Goal: Task Accomplishment & Management: Manage account settings

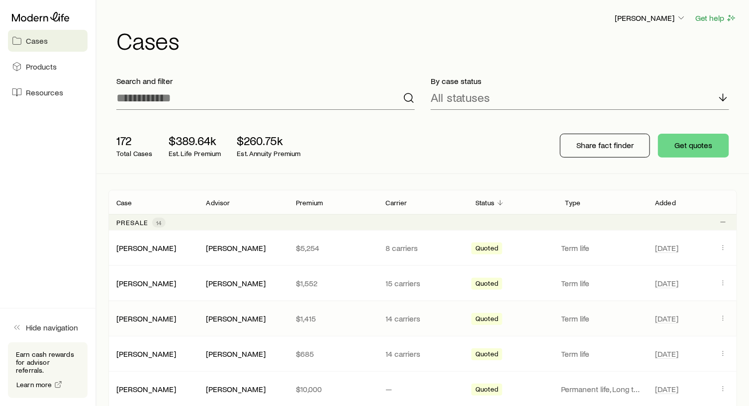
scroll to position [99, 0]
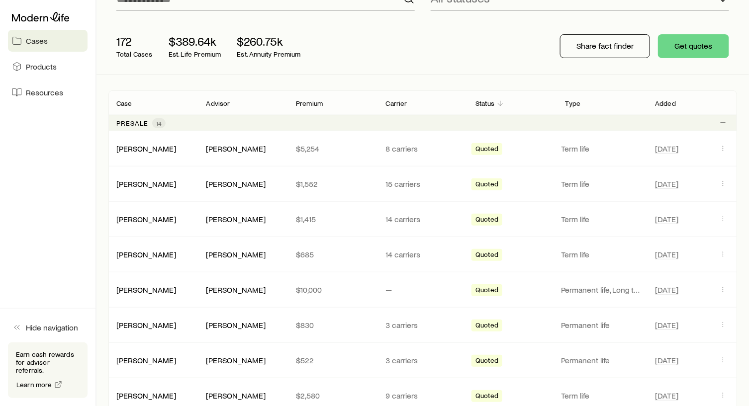
click at [217, 102] on p "Advisor" at bounding box center [218, 103] width 24 height 8
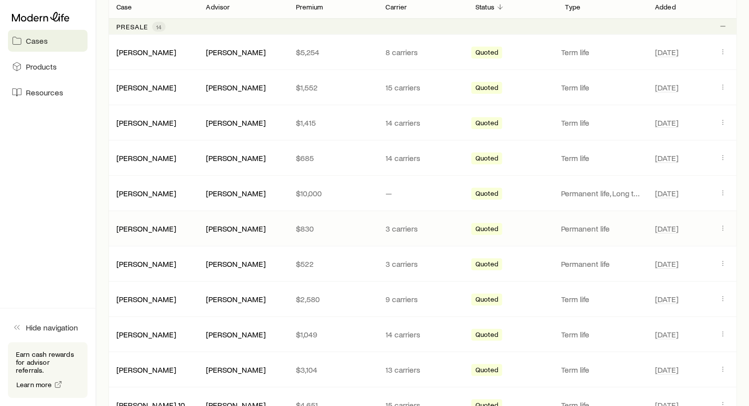
scroll to position [199, 0]
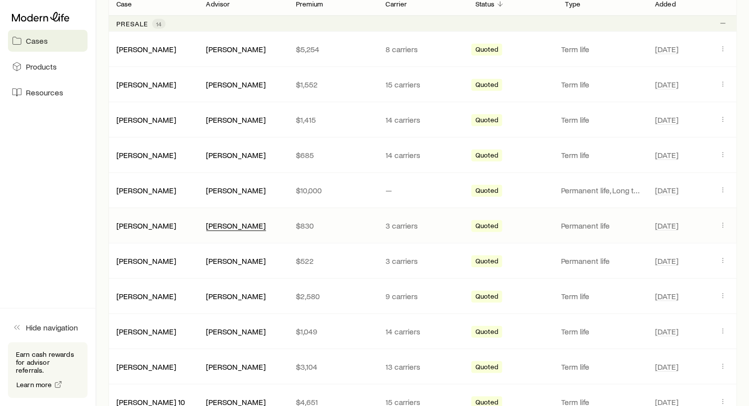
click at [244, 224] on div "[PERSON_NAME]" at bounding box center [236, 226] width 60 height 10
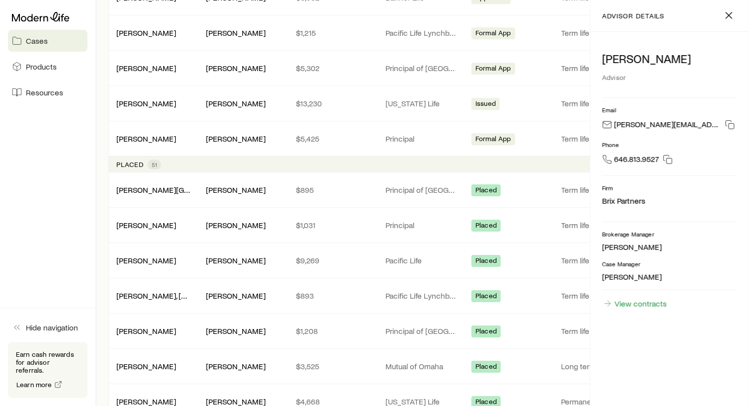
scroll to position [1094, 0]
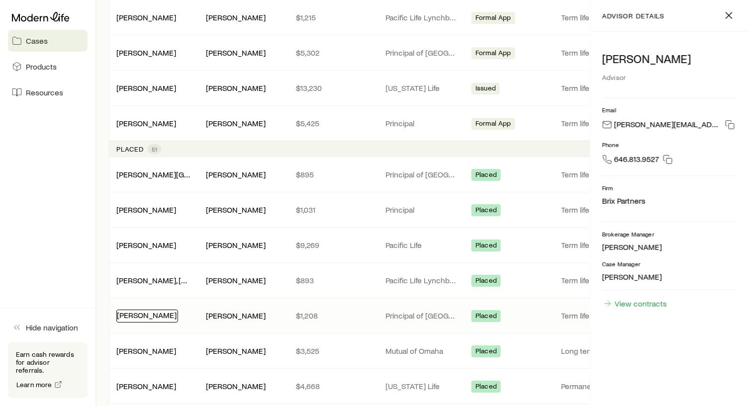
click at [138, 310] on link "[PERSON_NAME]" at bounding box center [147, 314] width 60 height 9
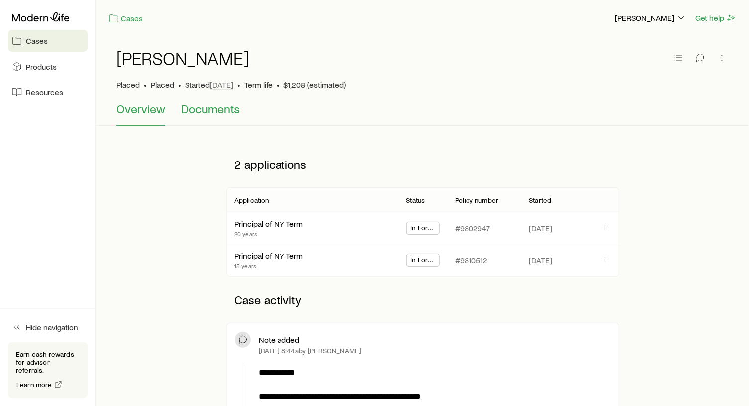
click at [212, 113] on span "Documents" at bounding box center [210, 109] width 59 height 14
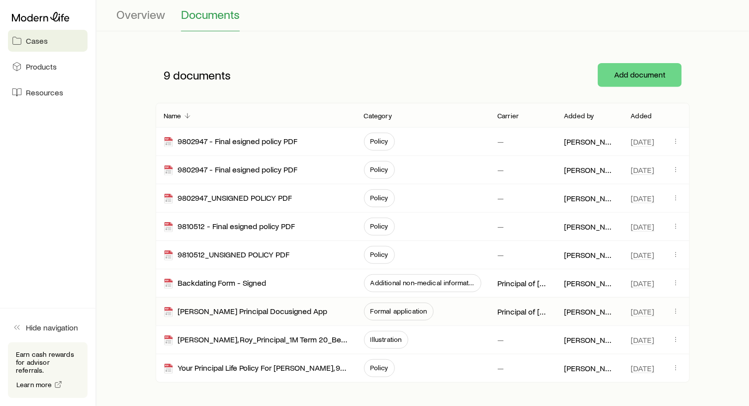
scroll to position [99, 0]
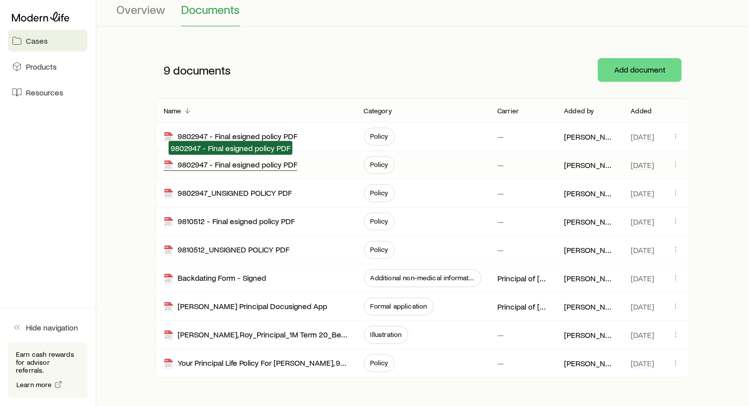
click at [259, 166] on div "9802947 - Final esigned policy PDF" at bounding box center [231, 165] width 134 height 11
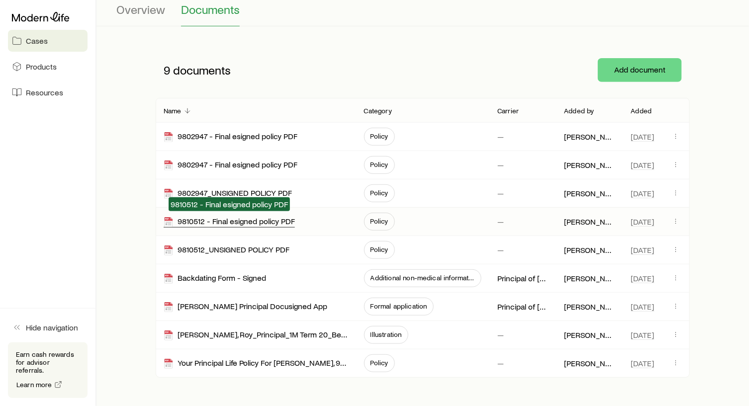
click at [242, 219] on div "9810512 - Final esigned policy PDF" at bounding box center [229, 221] width 131 height 11
drag, startPoint x: 300, startPoint y: 222, endPoint x: 184, endPoint y: 221, distance: 116.4
click at [174, 221] on div "9810512 - Final esigned policy PDF 9810512 - Final esigned policy PDF" at bounding box center [256, 222] width 185 height 28
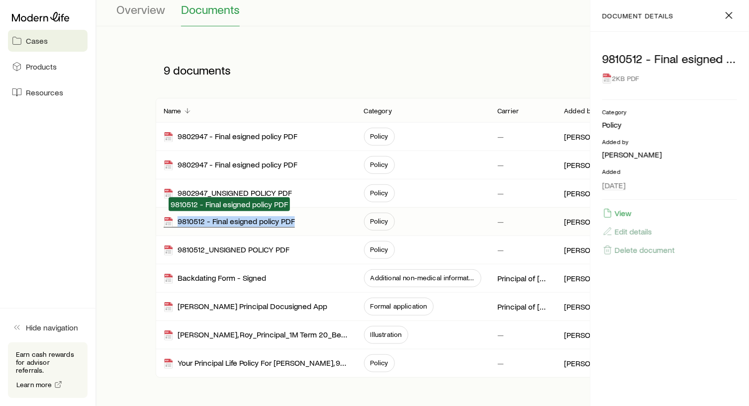
copy div "9810512 - Final esigned policy PDF"
click at [233, 217] on div "9810512 - Final esigned policy PDF" at bounding box center [229, 221] width 131 height 11
